Goal: Check status

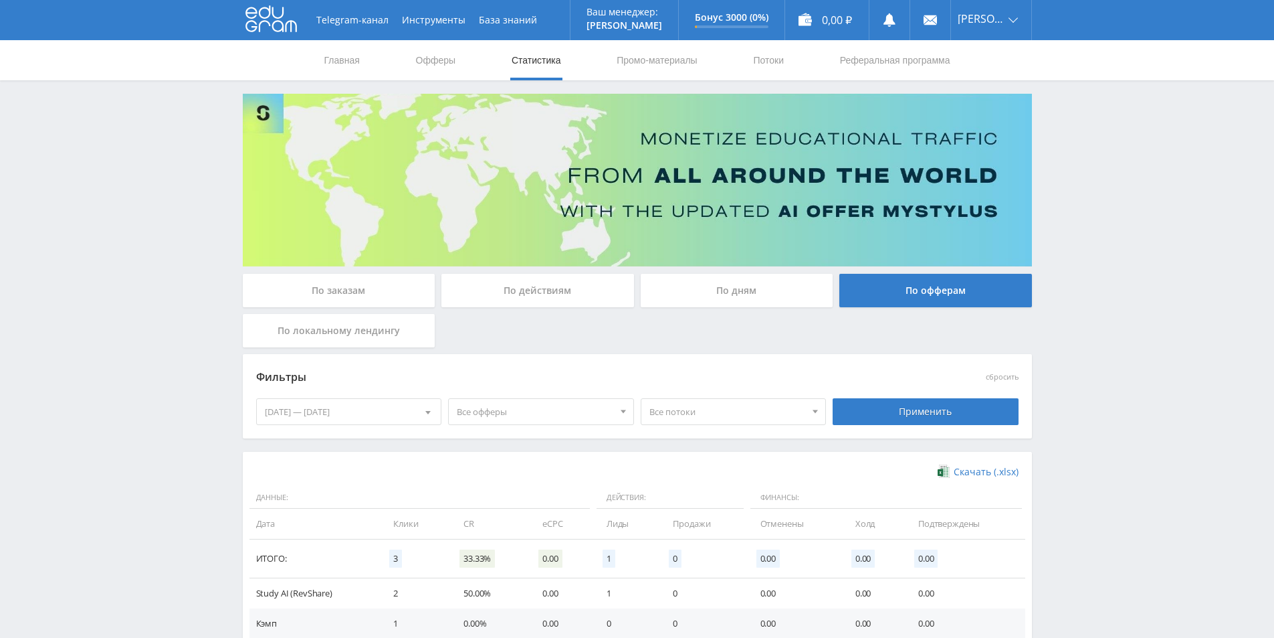
scroll to position [88, 0]
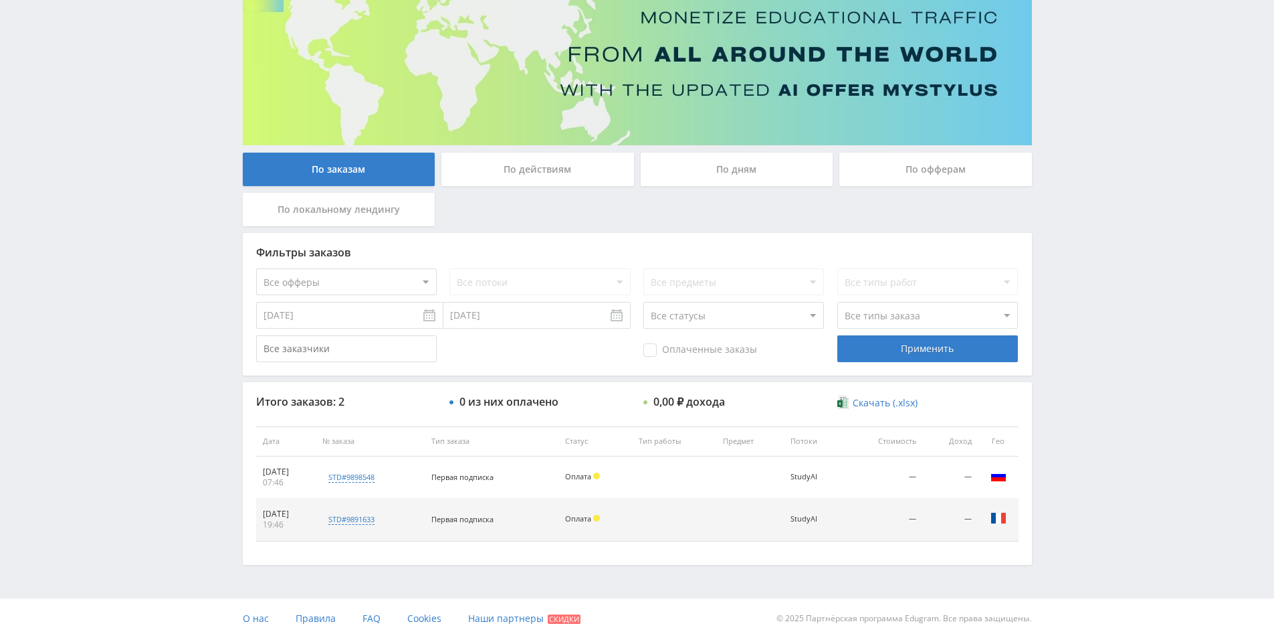
scroll to position [122, 0]
click at [975, 173] on div "По офферам" at bounding box center [936, 168] width 193 height 33
click at [0, 0] on input "По офферам" at bounding box center [0, 0] width 0 height 0
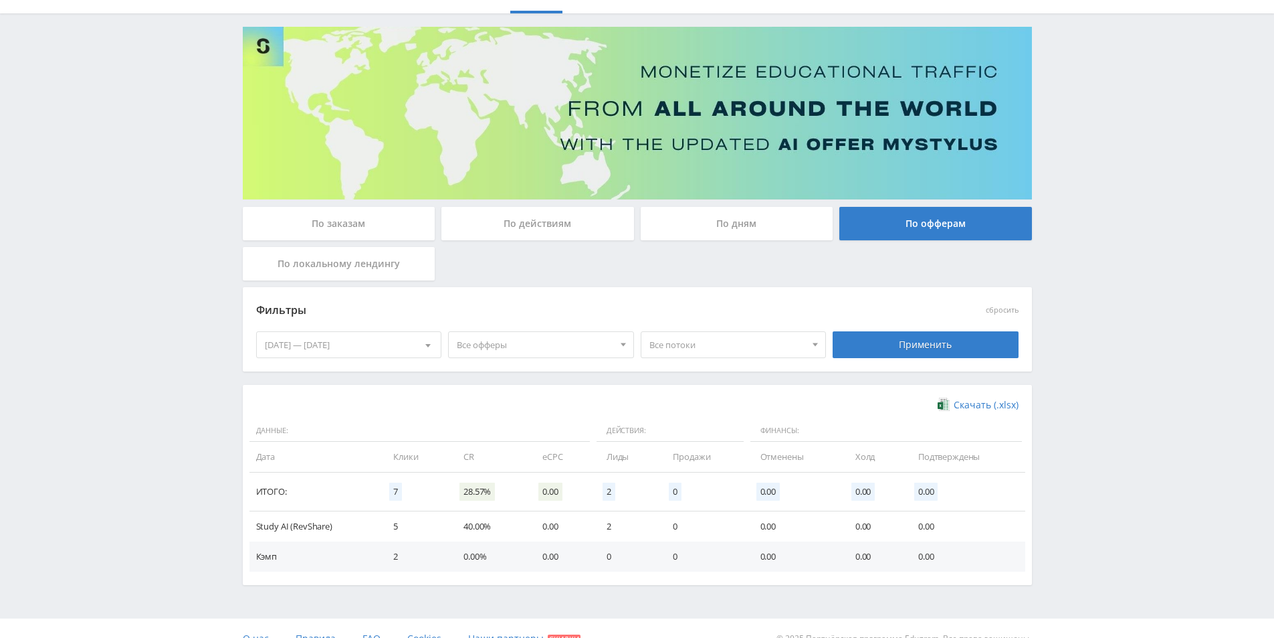
scroll to position [88, 0]
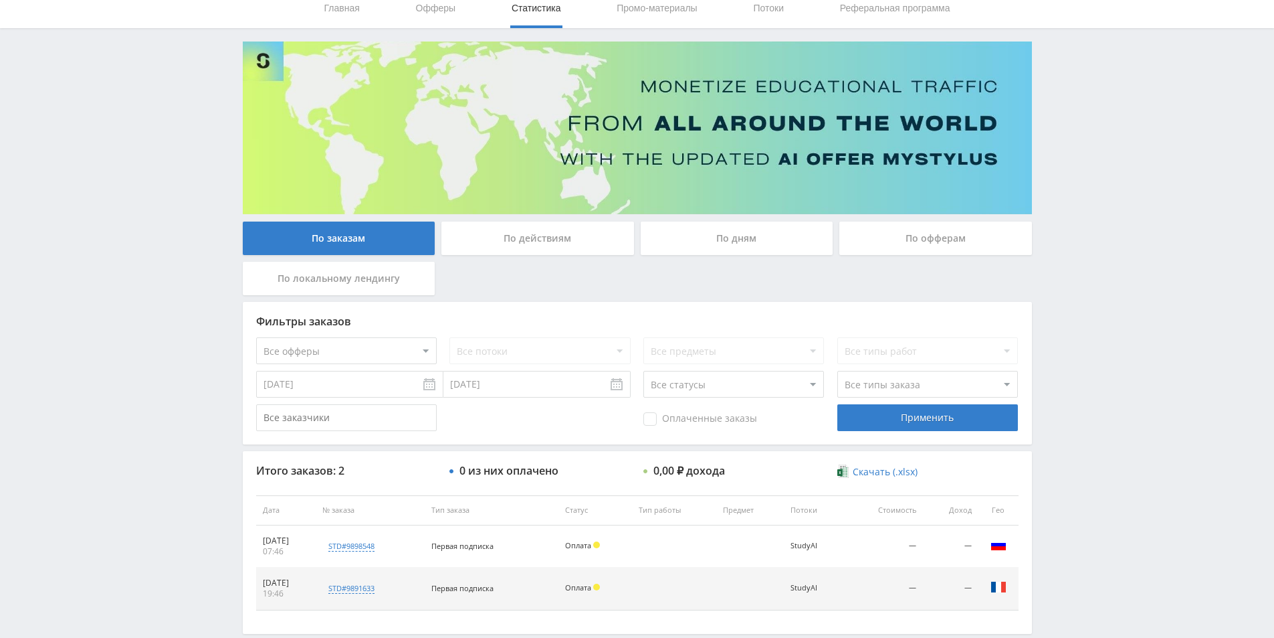
scroll to position [122, 0]
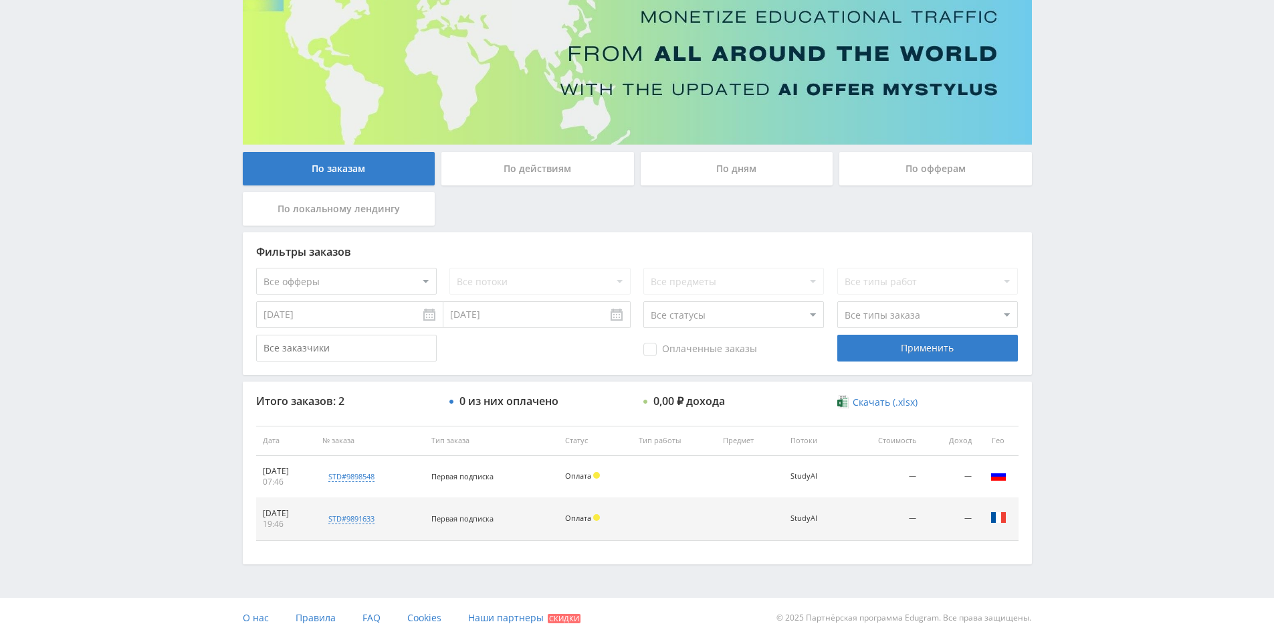
click at [956, 180] on div "По офферам" at bounding box center [936, 168] width 193 height 33
click at [0, 0] on input "По офферам" at bounding box center [0, 0] width 0 height 0
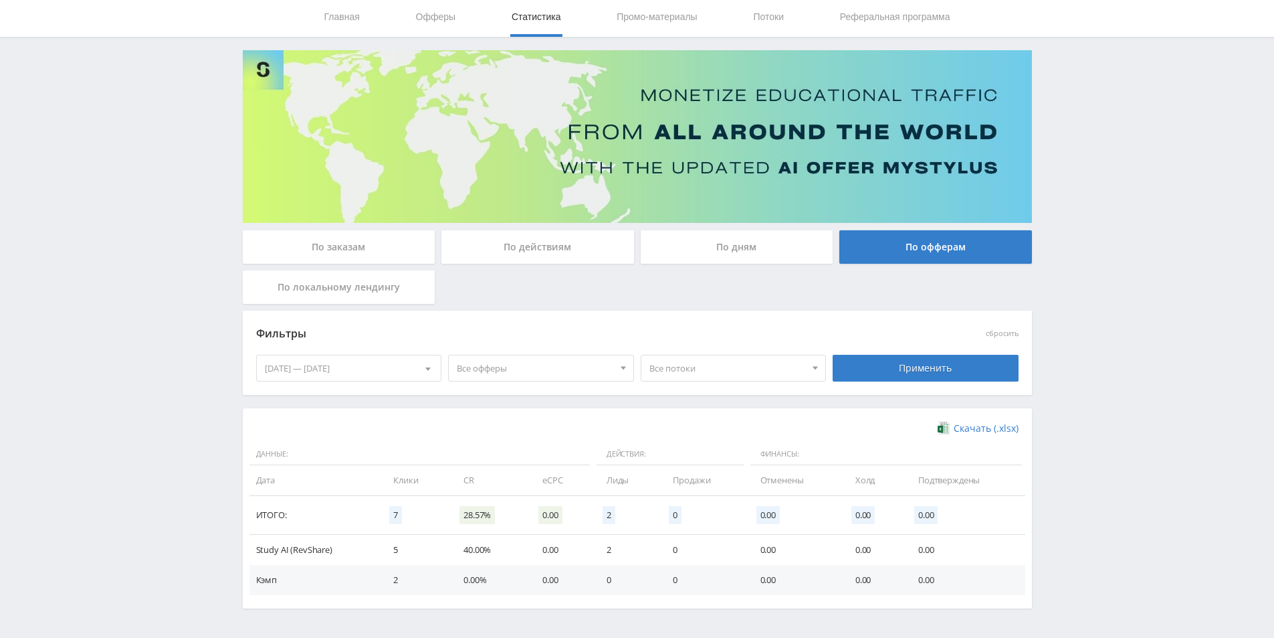
scroll to position [88, 0]
